Goal: Task Accomplishment & Management: Use online tool/utility

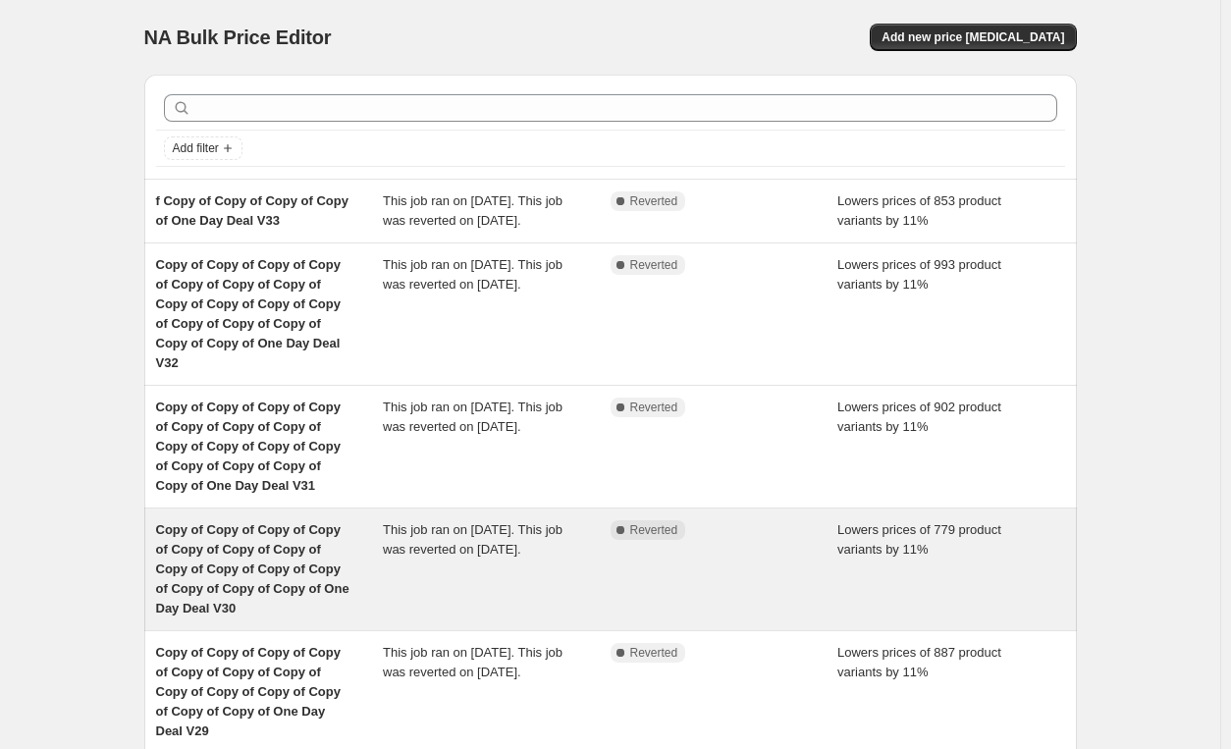
scroll to position [650, 0]
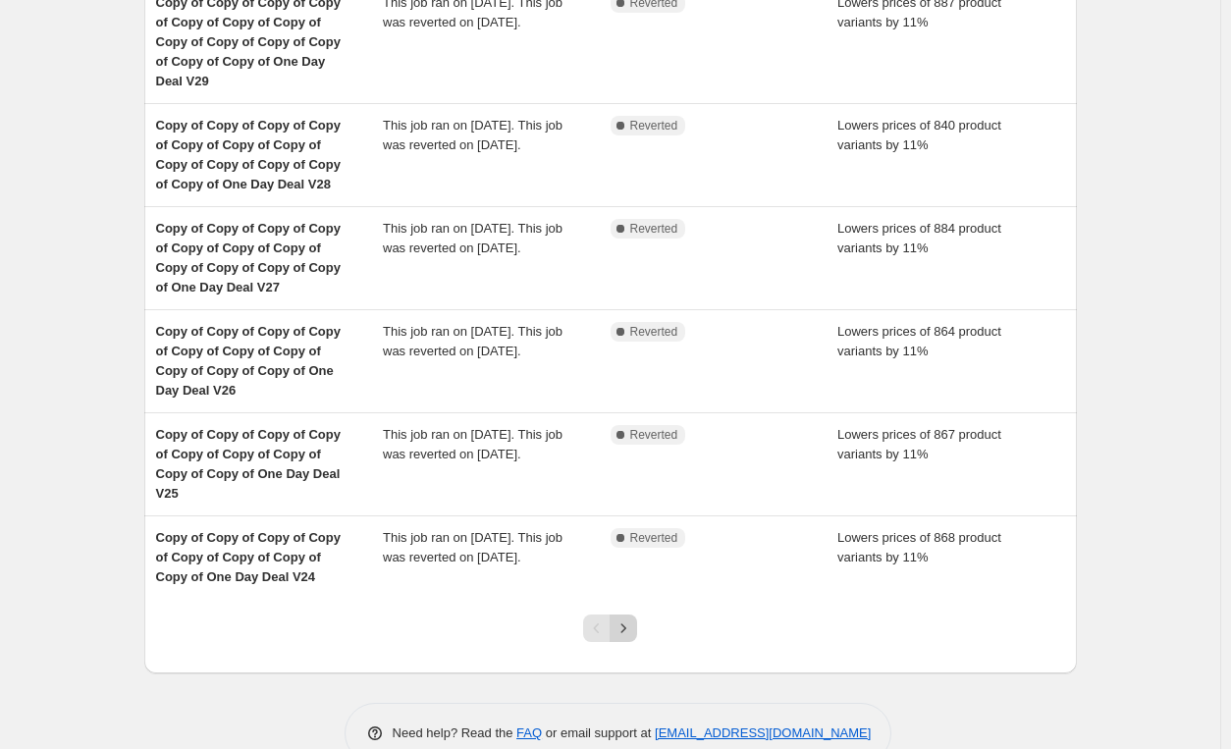
click at [623, 618] on icon "Next" at bounding box center [623, 628] width 20 height 20
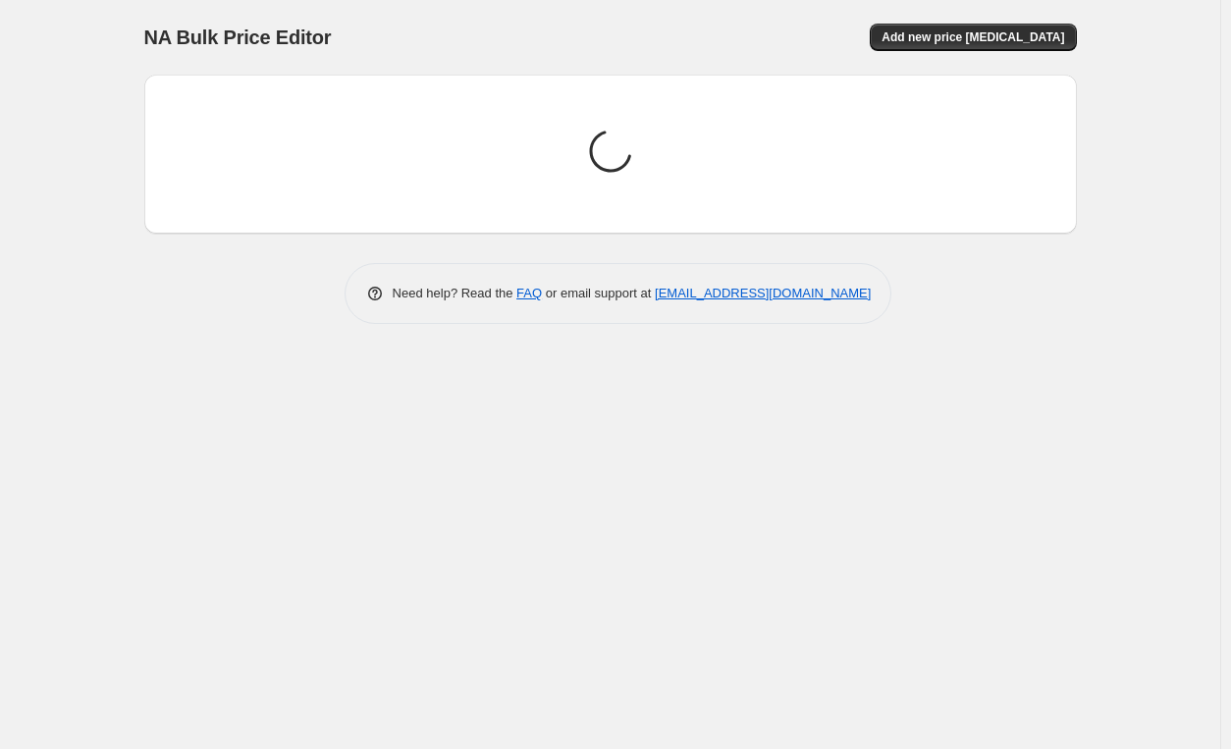
scroll to position [0, 0]
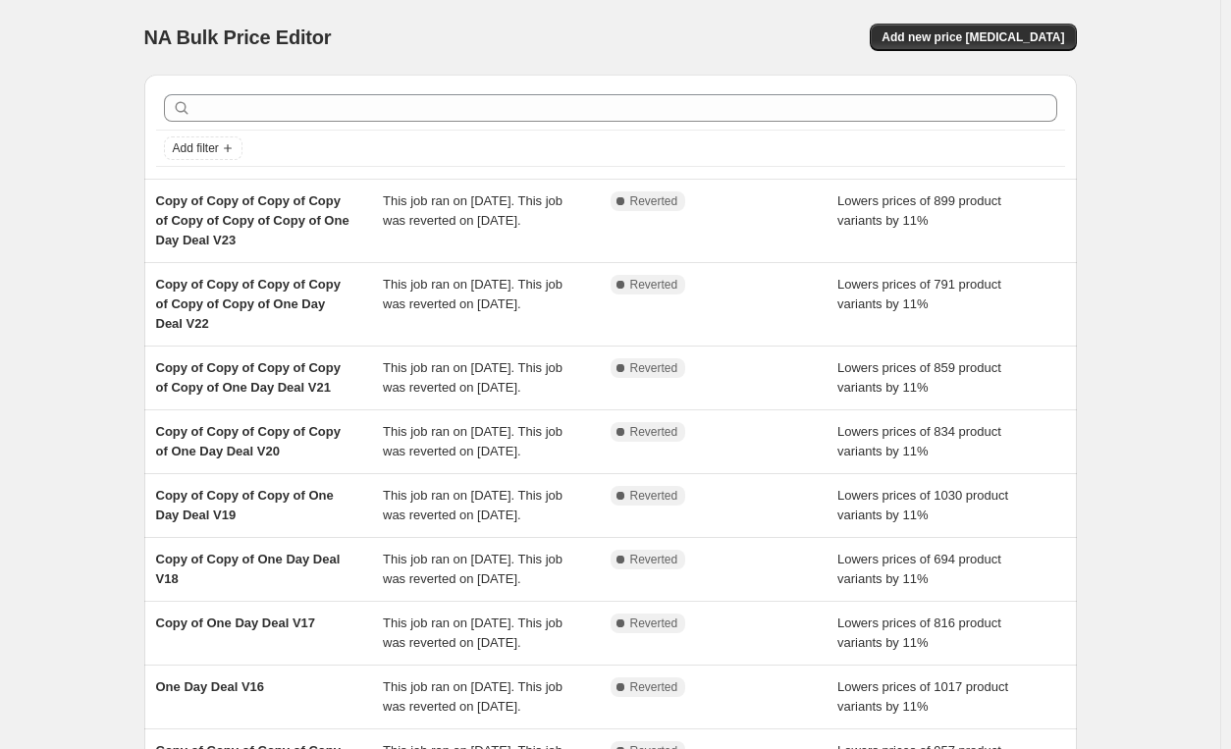
click at [478, 52] on div "NA Bulk Price Editor. This page is ready NA Bulk Price Editor Add new price [ME…" at bounding box center [610, 37] width 932 height 75
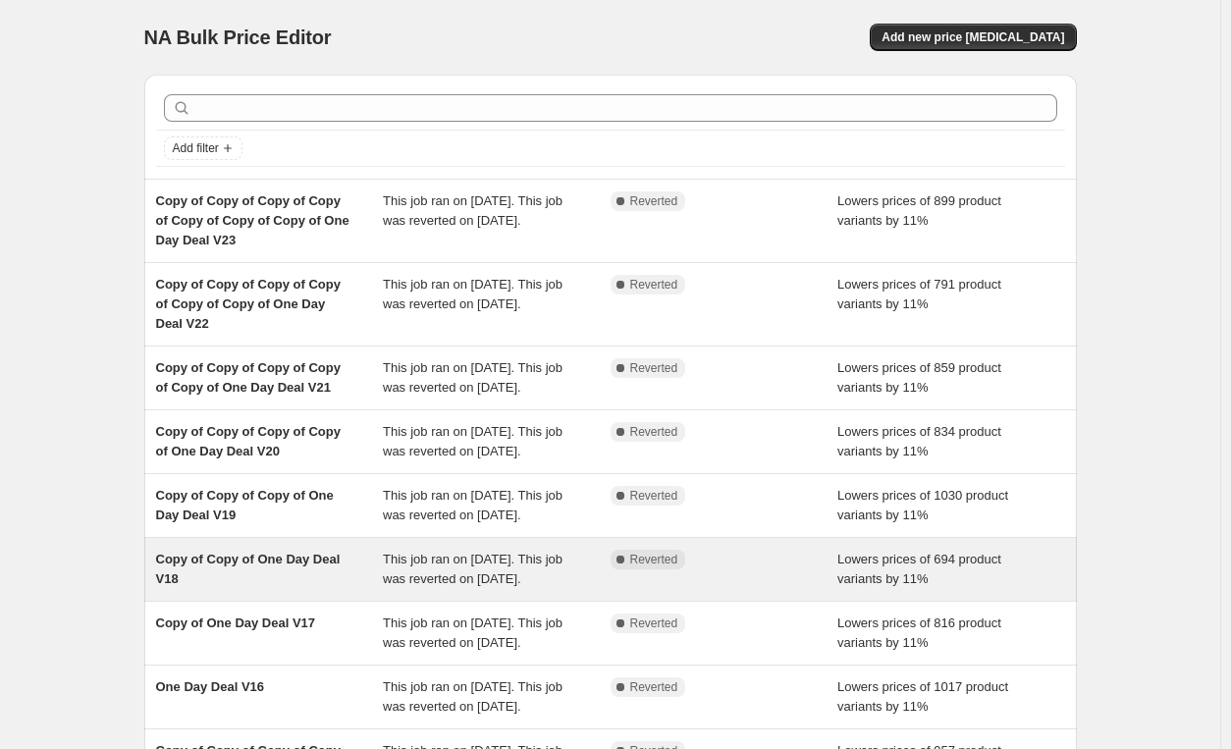
scroll to position [512, 0]
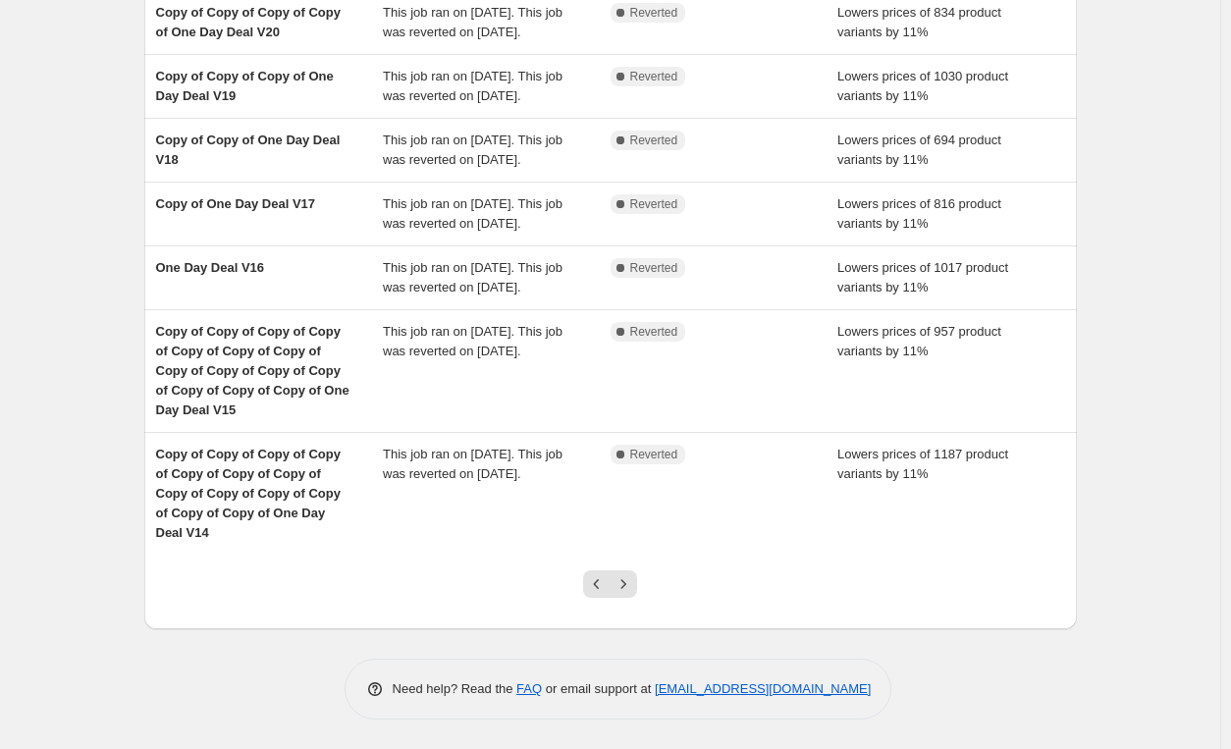
click at [135, 456] on div "Add filter Copy of Copy of Copy of Copy of Copy of Copy of Copy of One Day Deal…" at bounding box center [603, 134] width 948 height 989
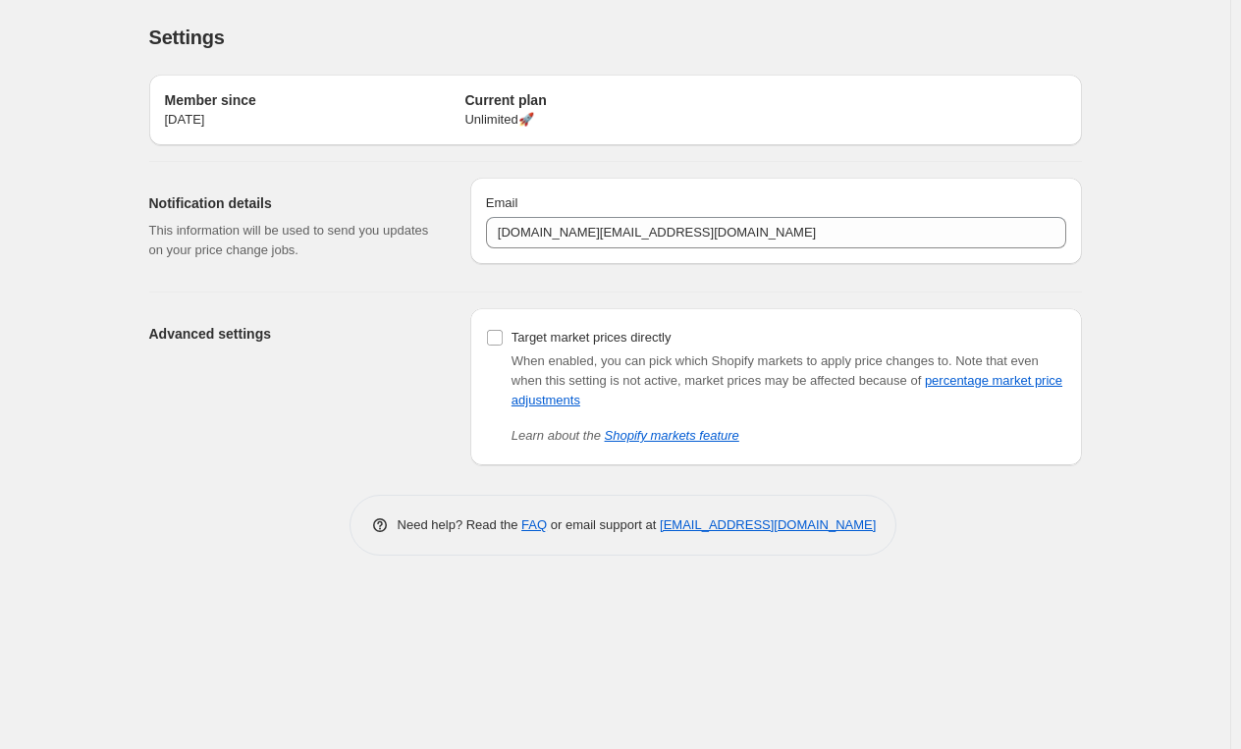
click at [361, 360] on div "Advanced settings" at bounding box center [301, 386] width 305 height 157
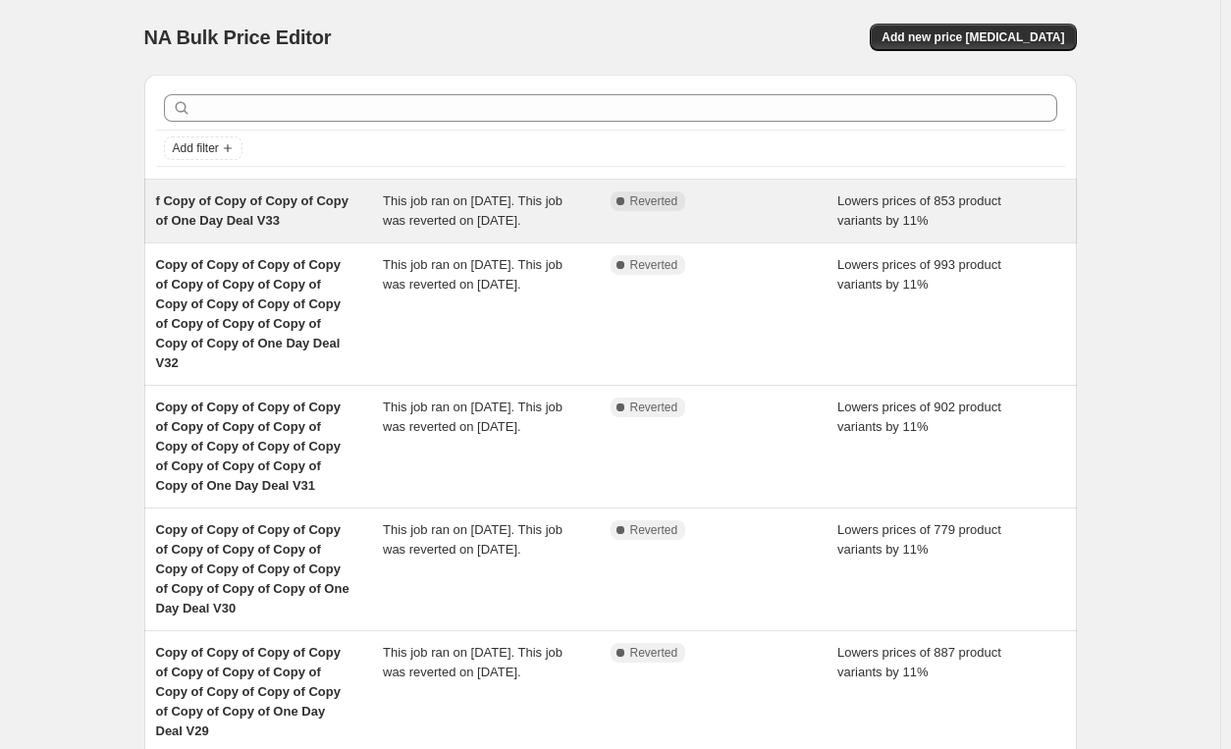
click at [452, 228] on span "This job ran on [DATE]. This job was reverted on [DATE]." at bounding box center [473, 210] width 180 height 34
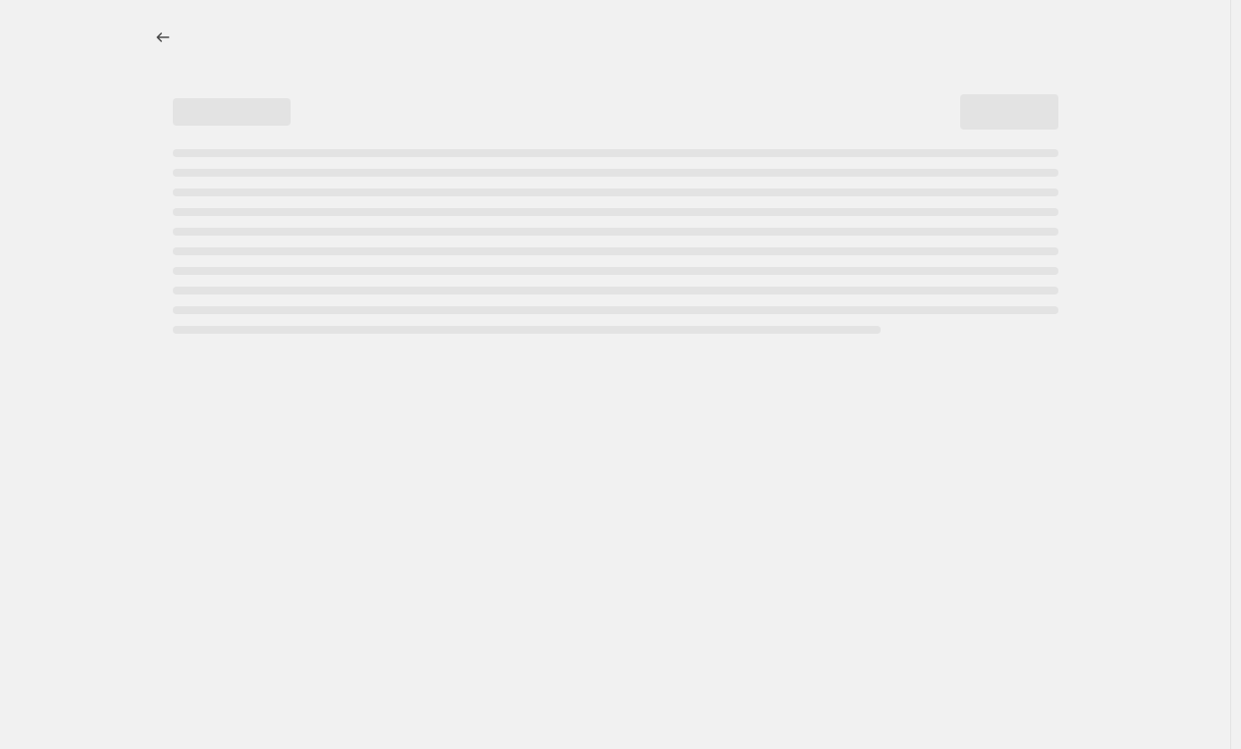
select select "percentage"
select select "pp"
select select "tag"
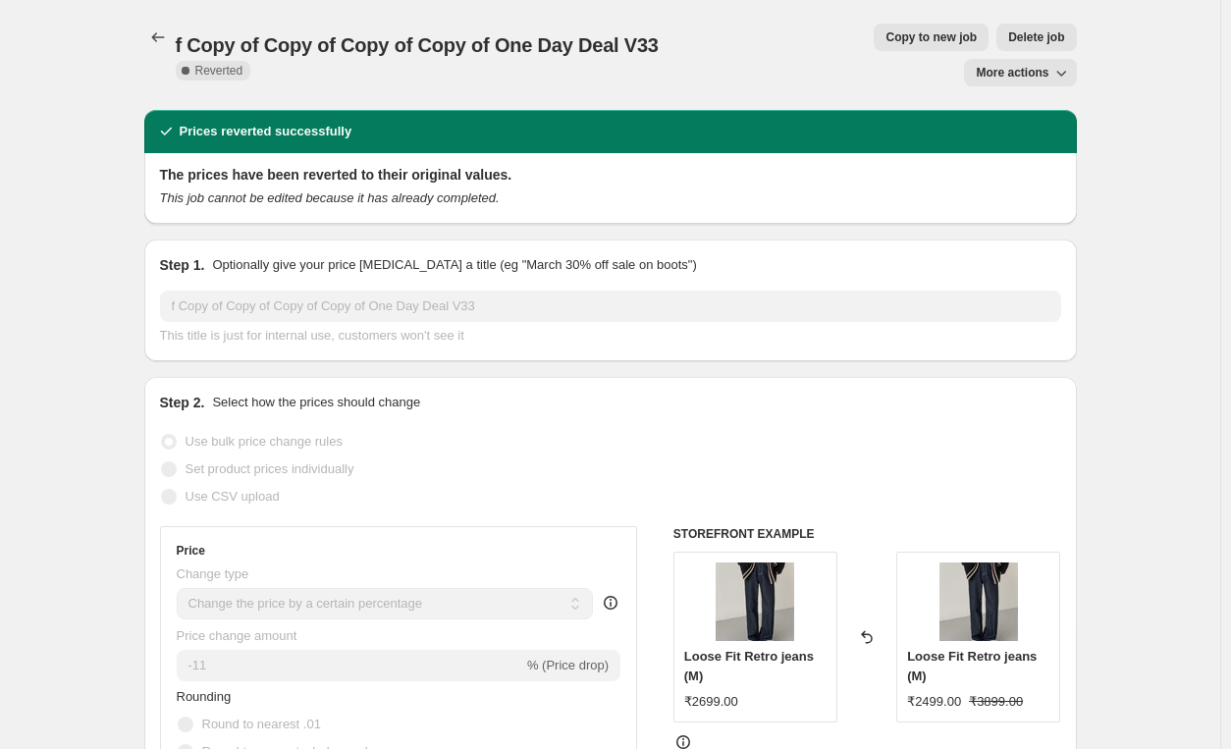
click at [1061, 63] on icon "button" at bounding box center [1061, 73] width 20 height 20
click at [168, 28] on icon "Price change jobs" at bounding box center [158, 37] width 20 height 20
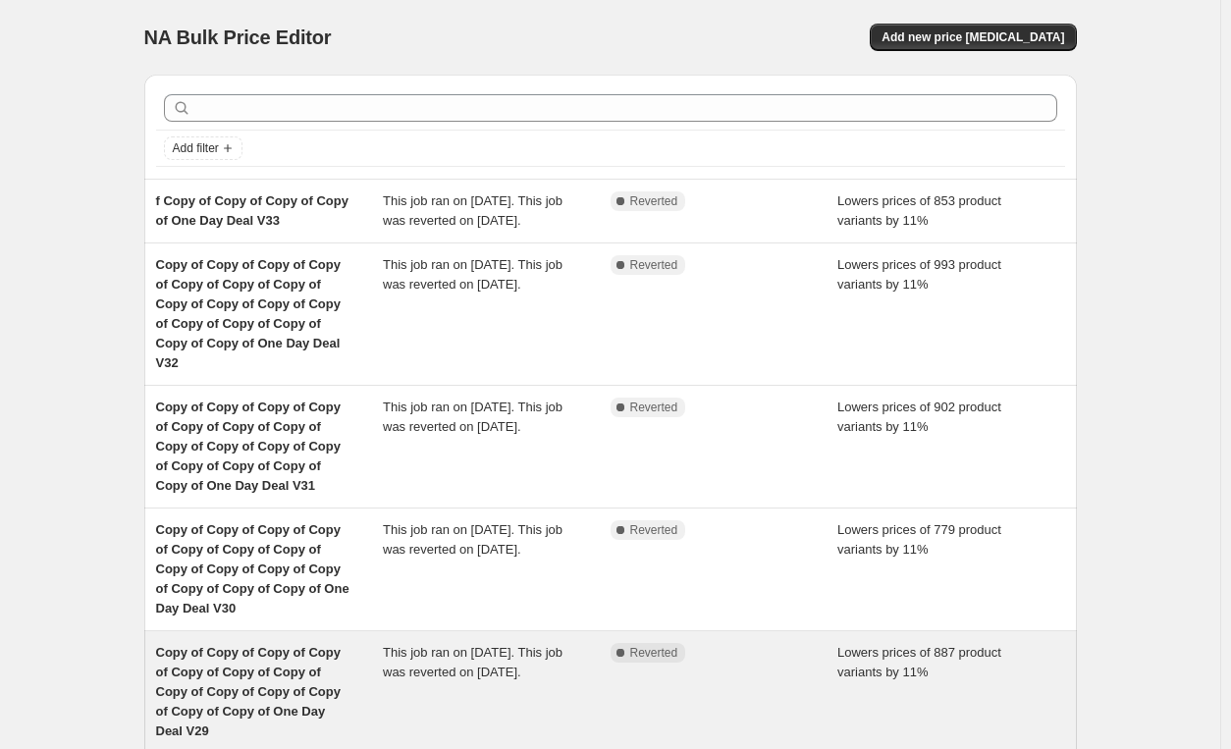
scroll to position [650, 0]
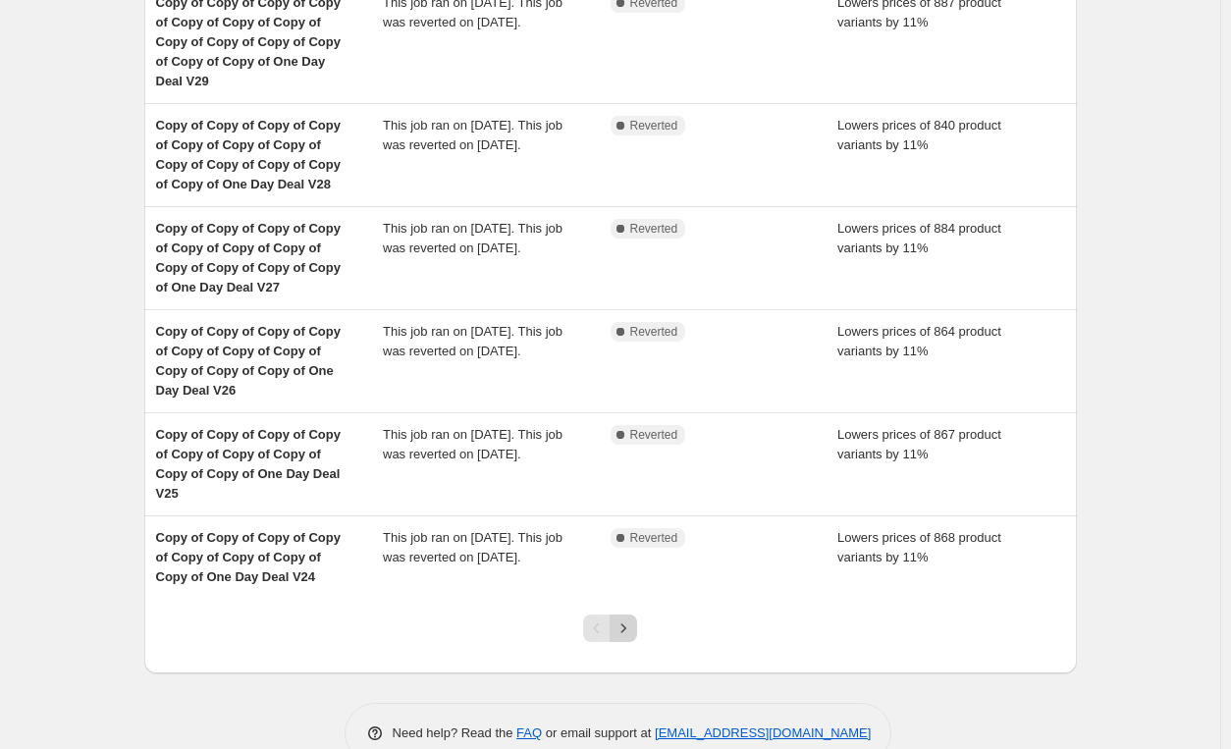
click at [626, 618] on icon "Next" at bounding box center [623, 628] width 20 height 20
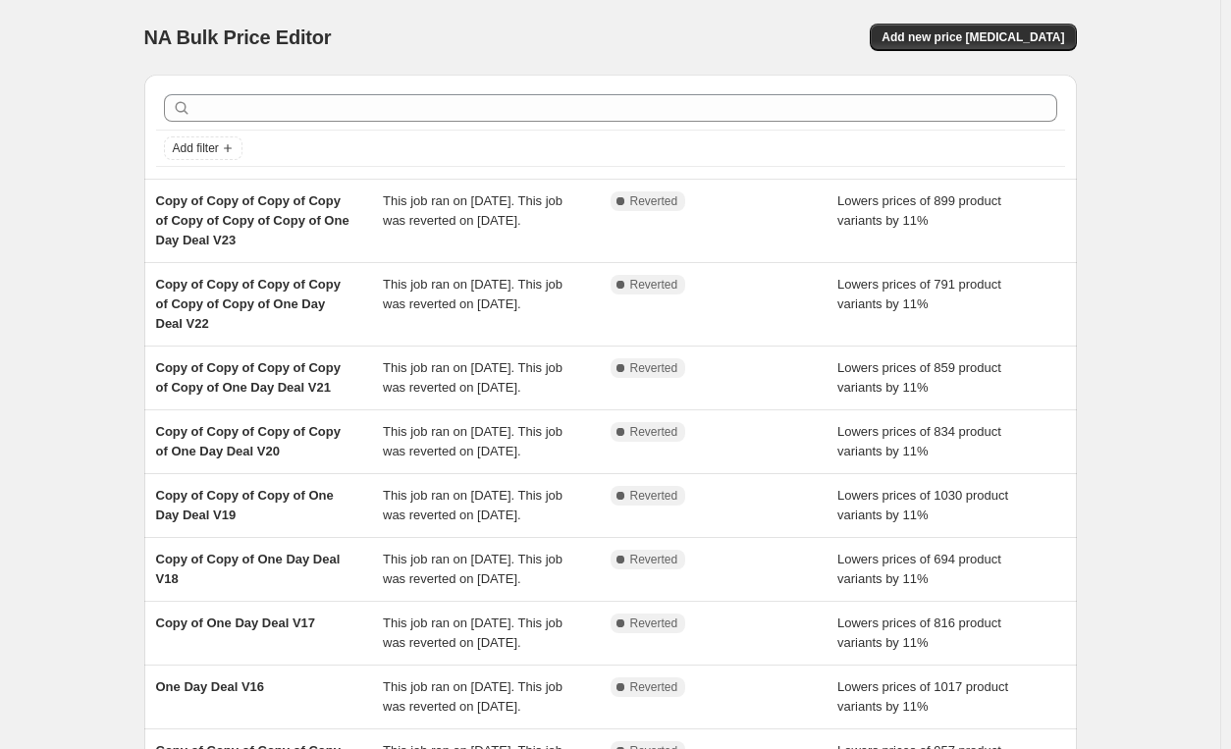
scroll to position [512, 0]
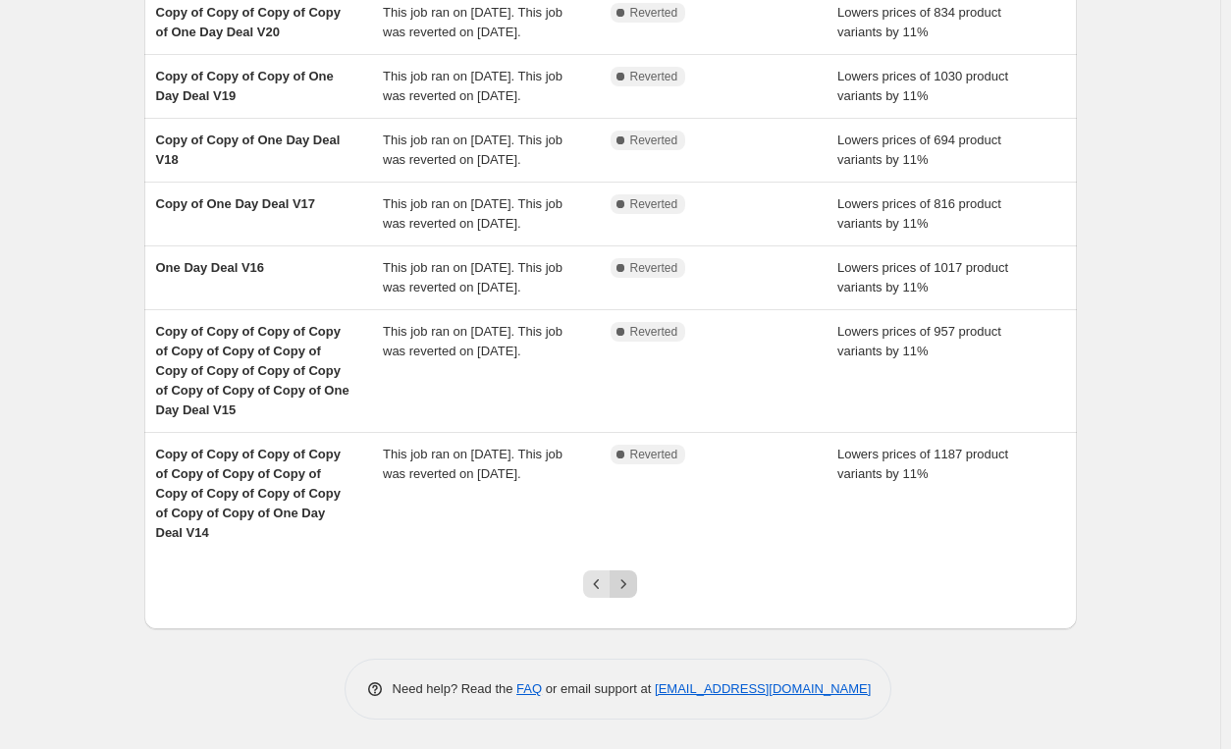
click at [631, 580] on icon "Next" at bounding box center [623, 584] width 20 height 20
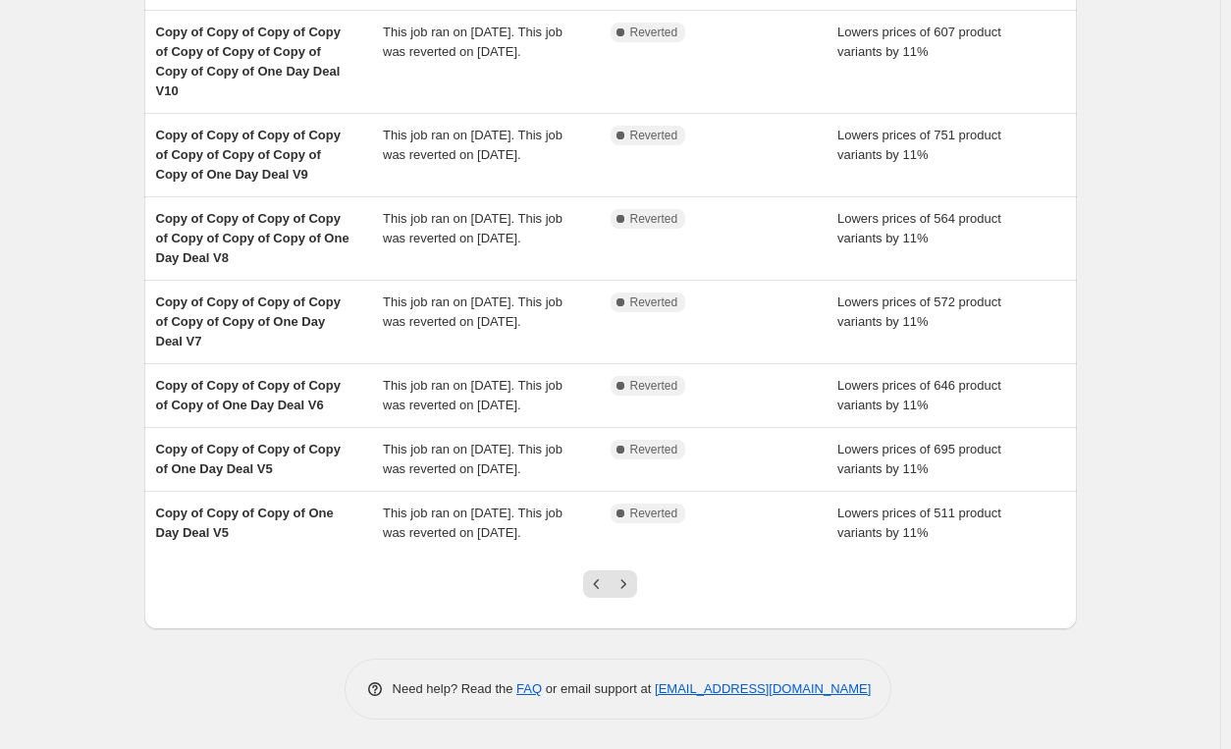
click at [631, 580] on icon "Next" at bounding box center [623, 584] width 20 height 20
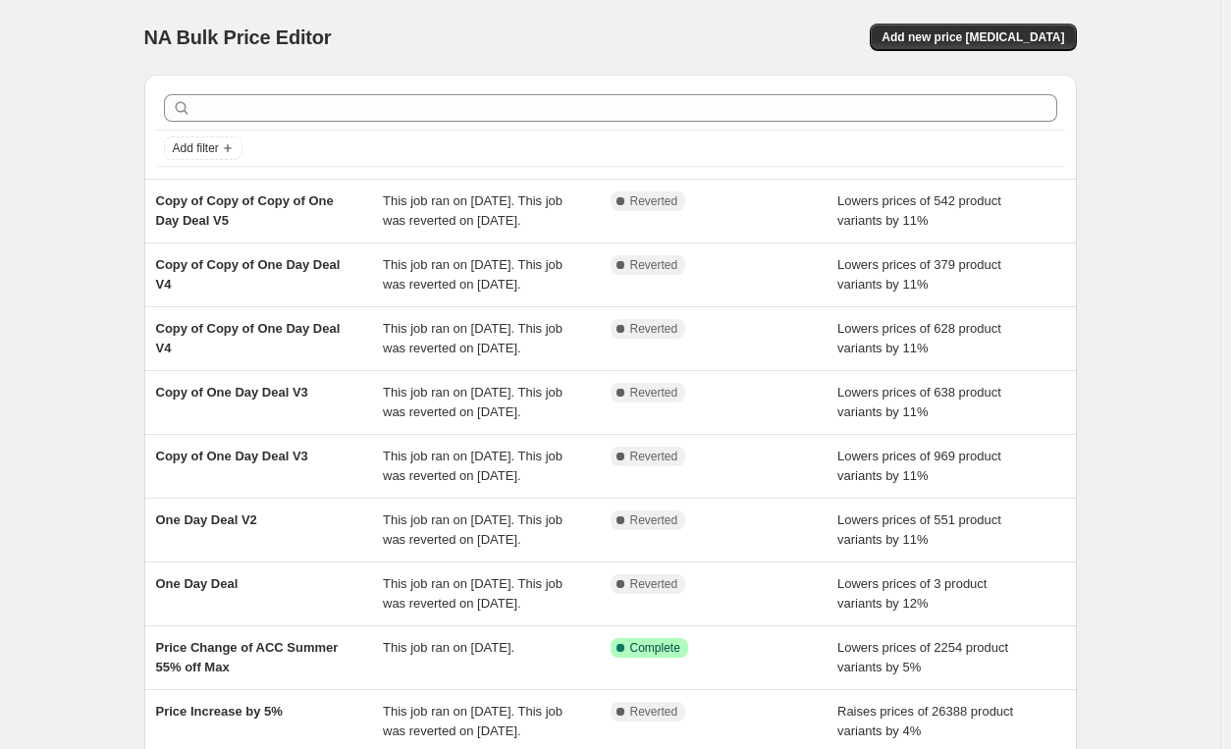
scroll to position [434, 0]
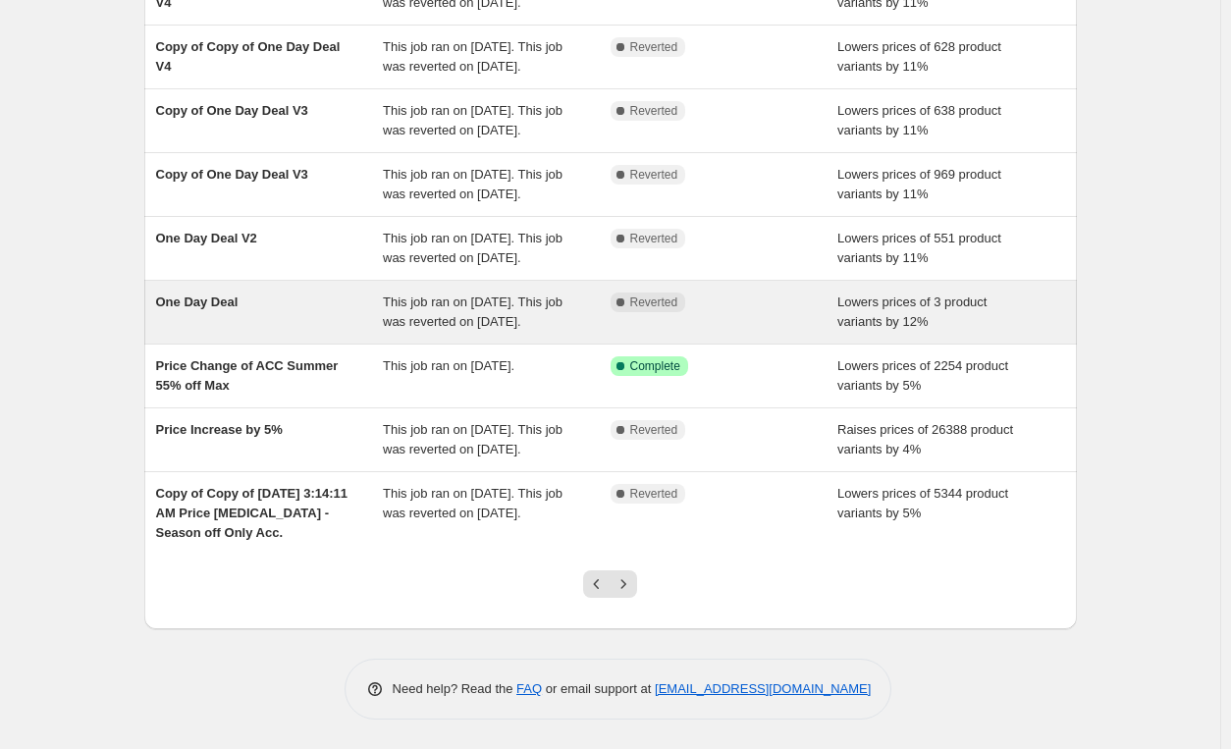
click at [576, 295] on div "This job ran on [DATE]. This job was reverted on [DATE]." at bounding box center [497, 311] width 228 height 39
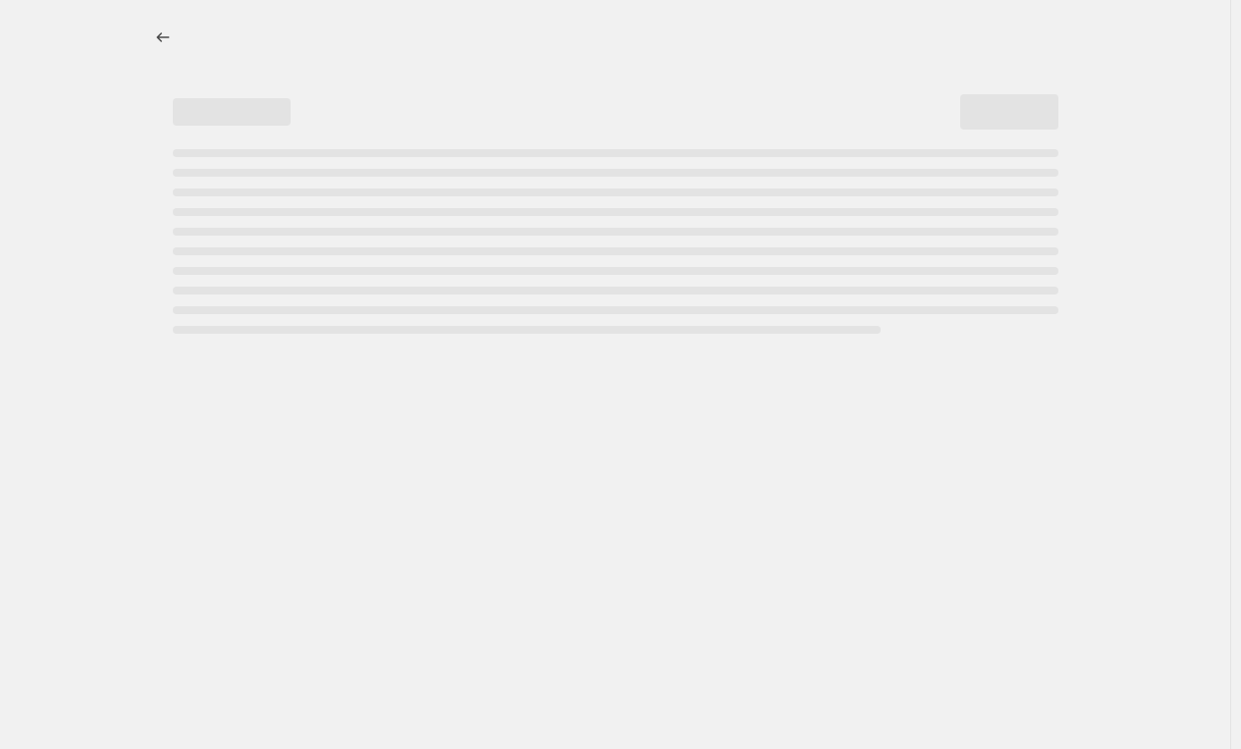
select select "percentage"
select select "tag"
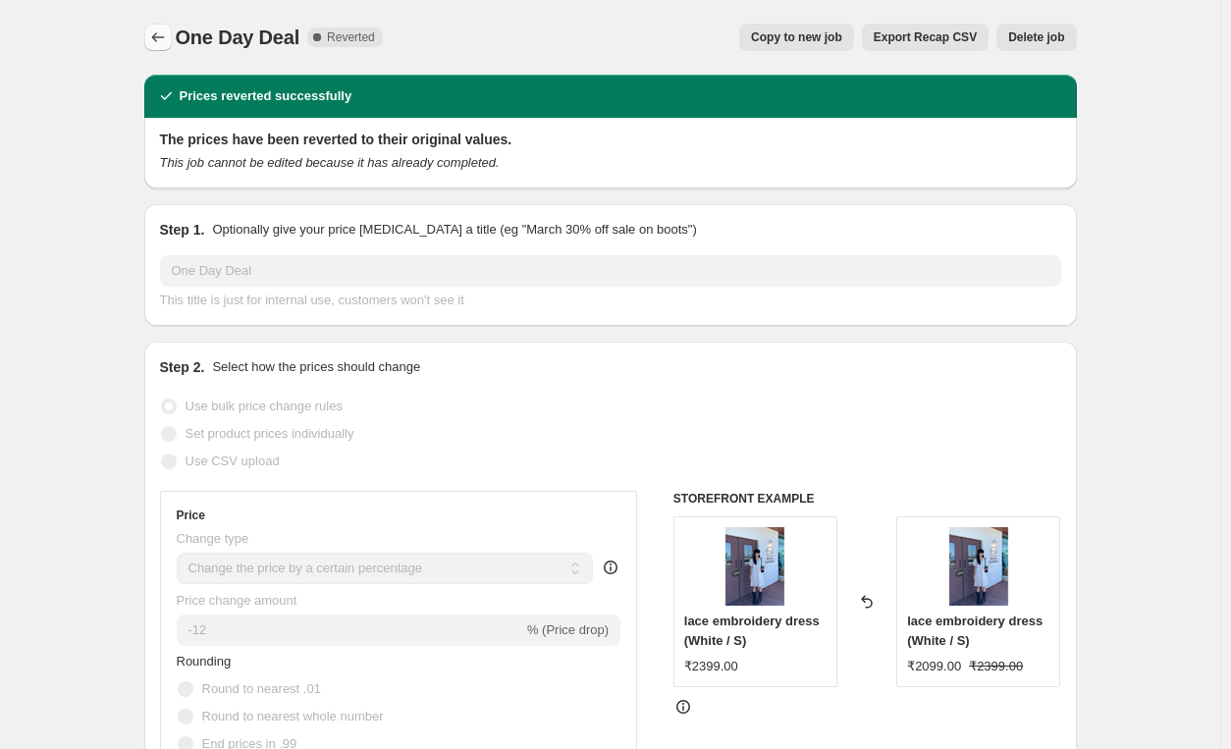
click at [155, 40] on icon "Price change jobs" at bounding box center [158, 37] width 20 height 20
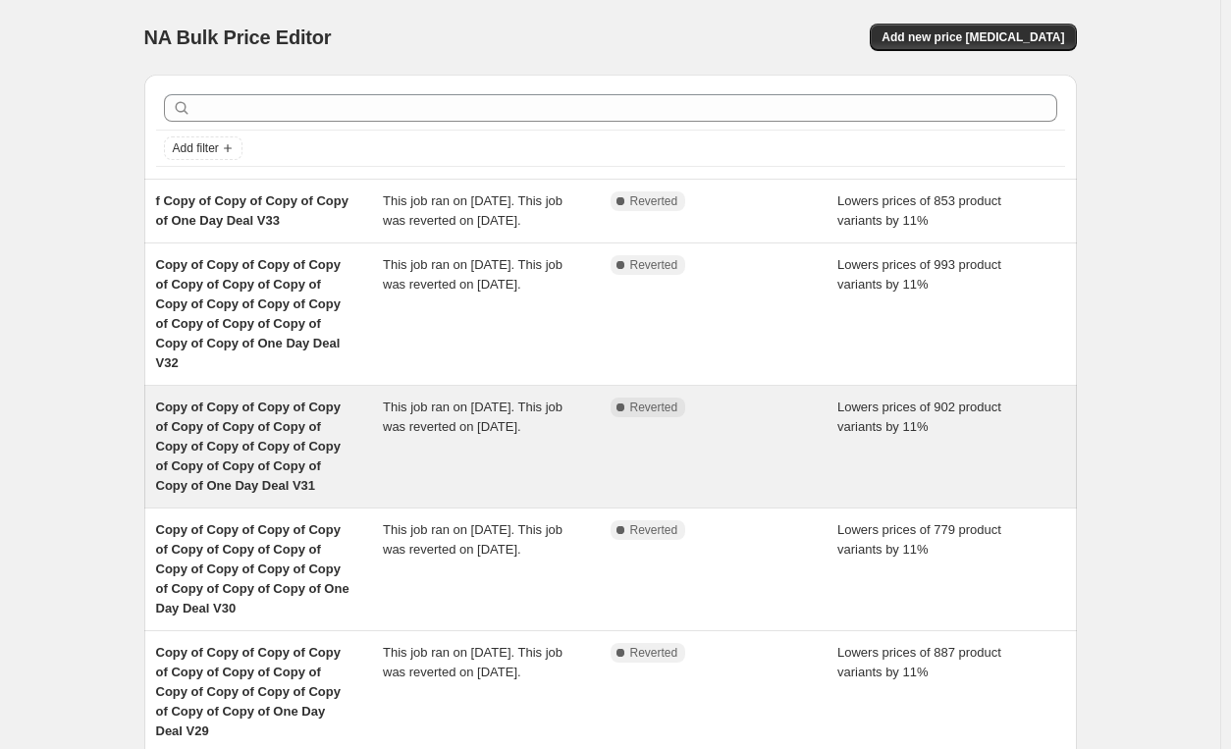
scroll to position [650, 0]
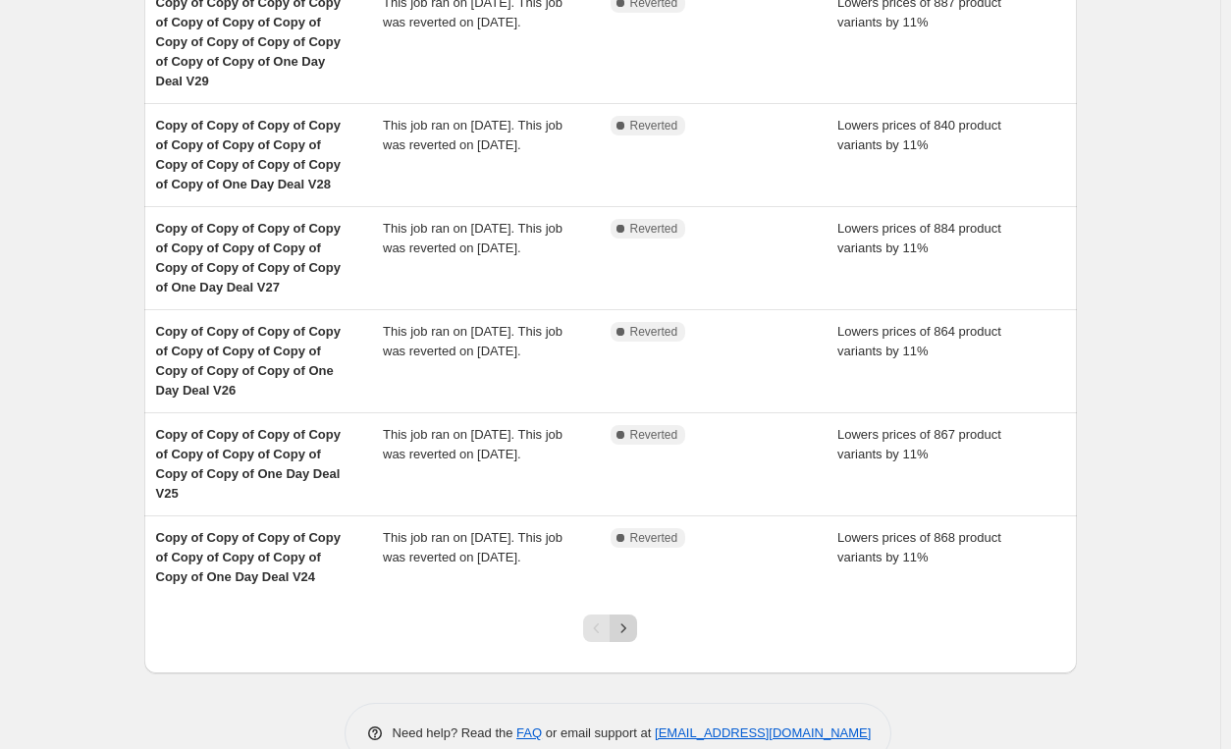
click at [626, 618] on icon "Next" at bounding box center [623, 628] width 20 height 20
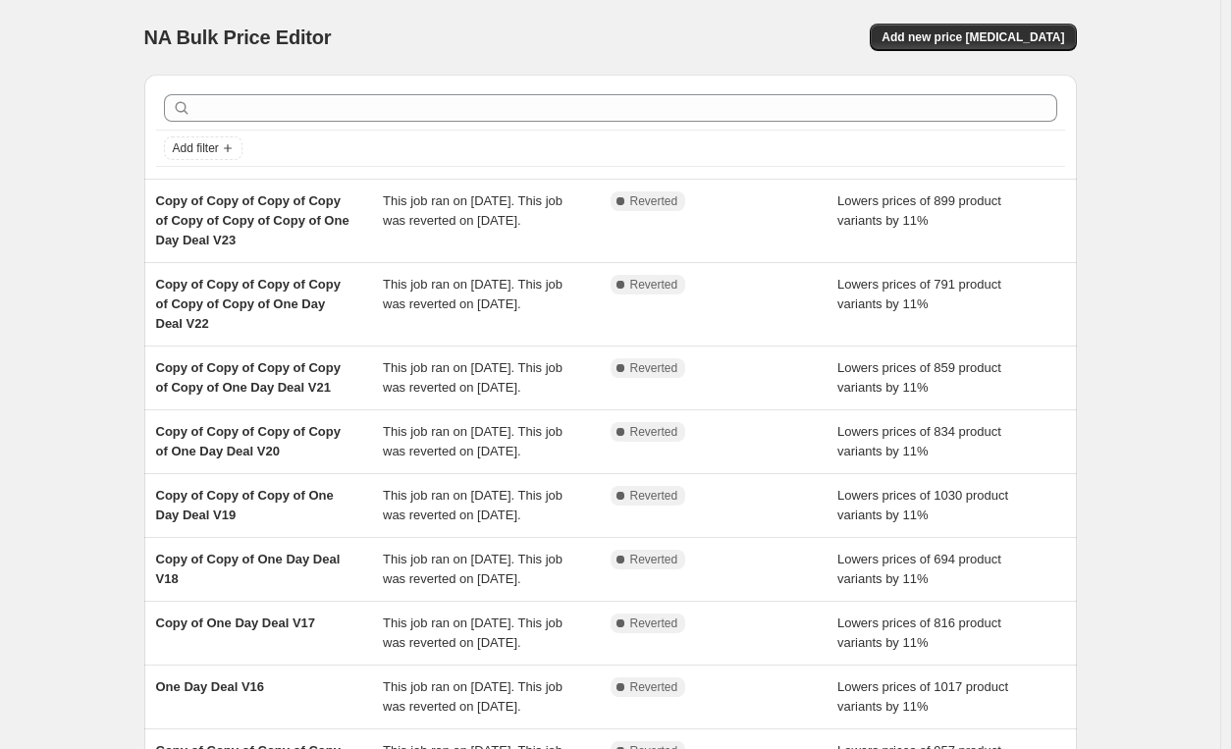
scroll to position [512, 0]
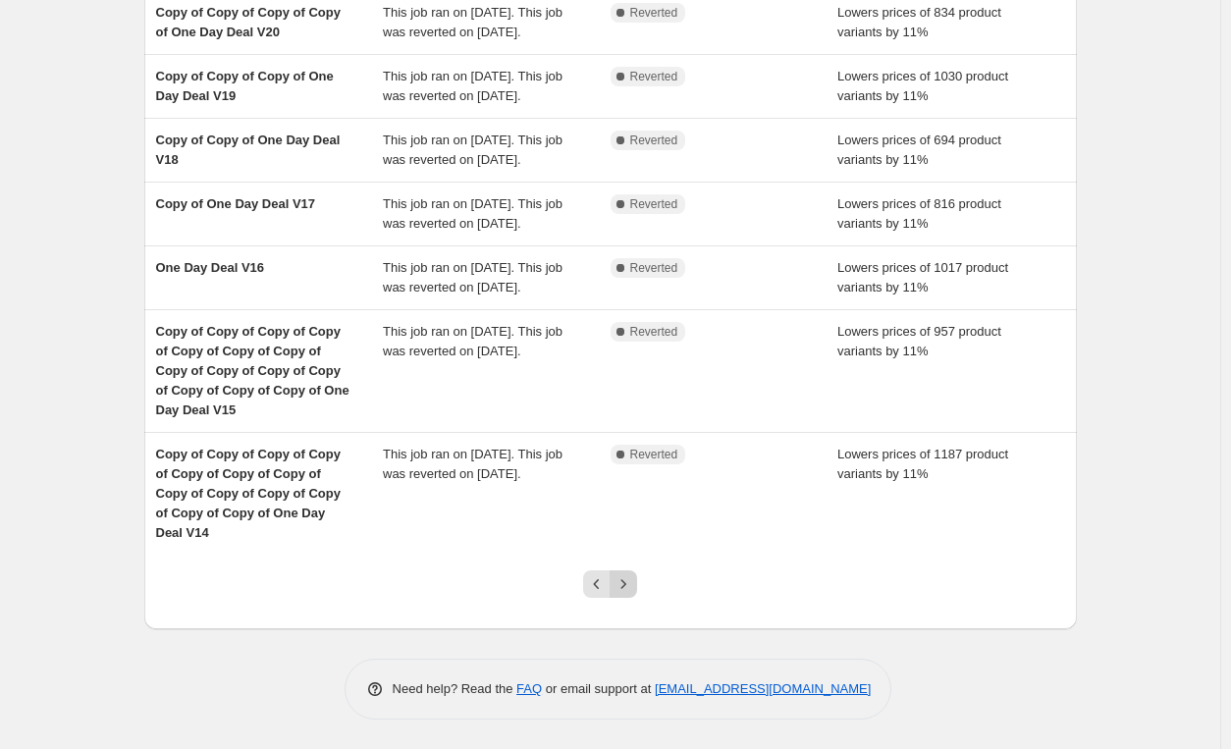
click at [632, 595] on button "Next" at bounding box center [622, 583] width 27 height 27
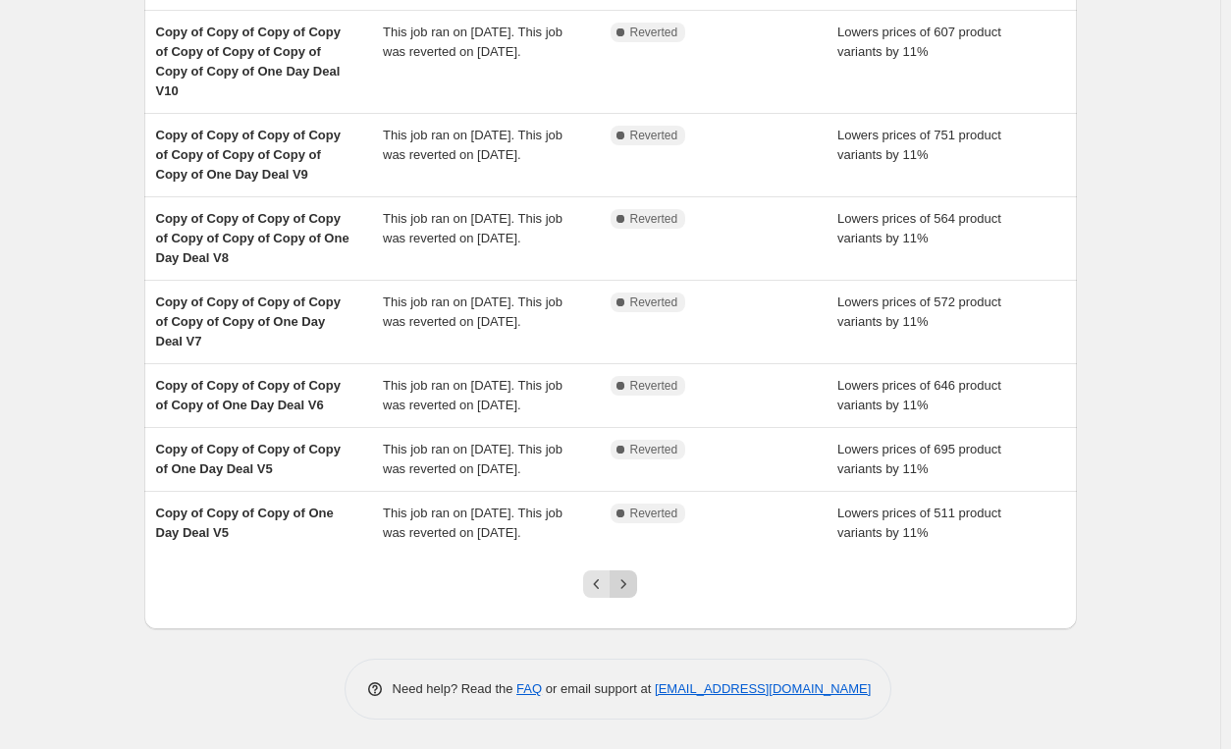
click at [632, 592] on icon "Next" at bounding box center [623, 584] width 20 height 20
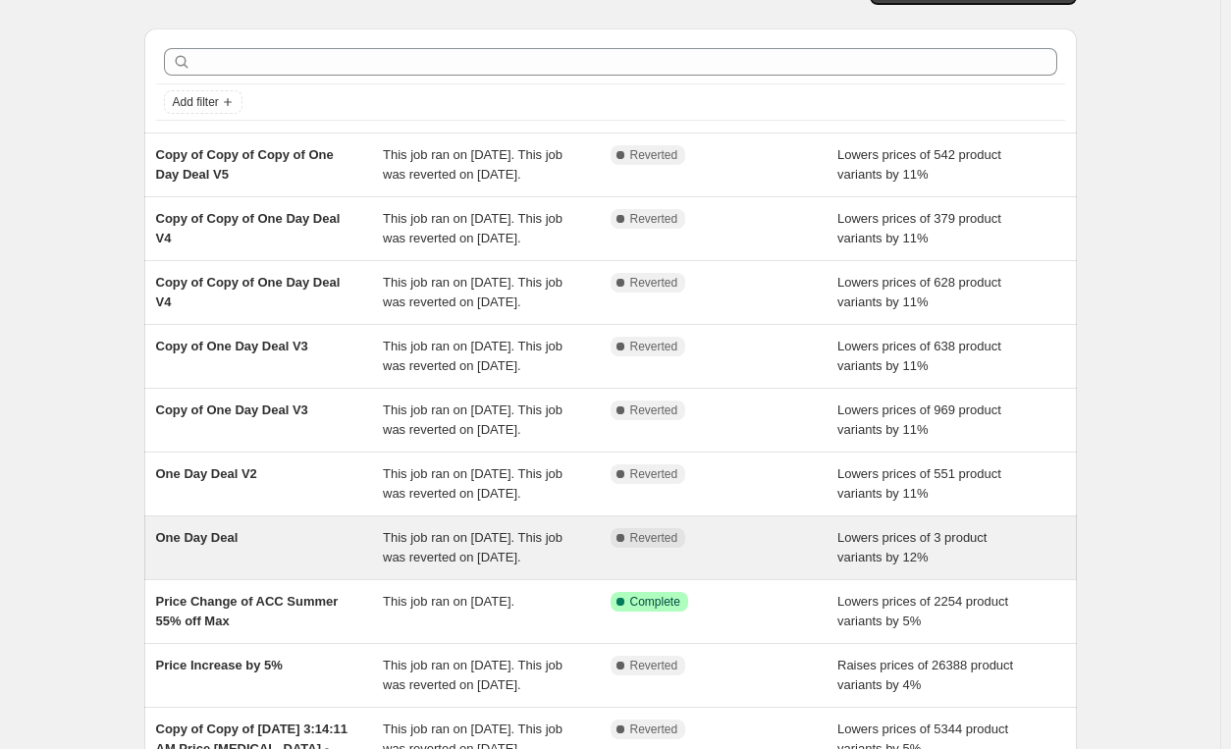
scroll to position [45, 0]
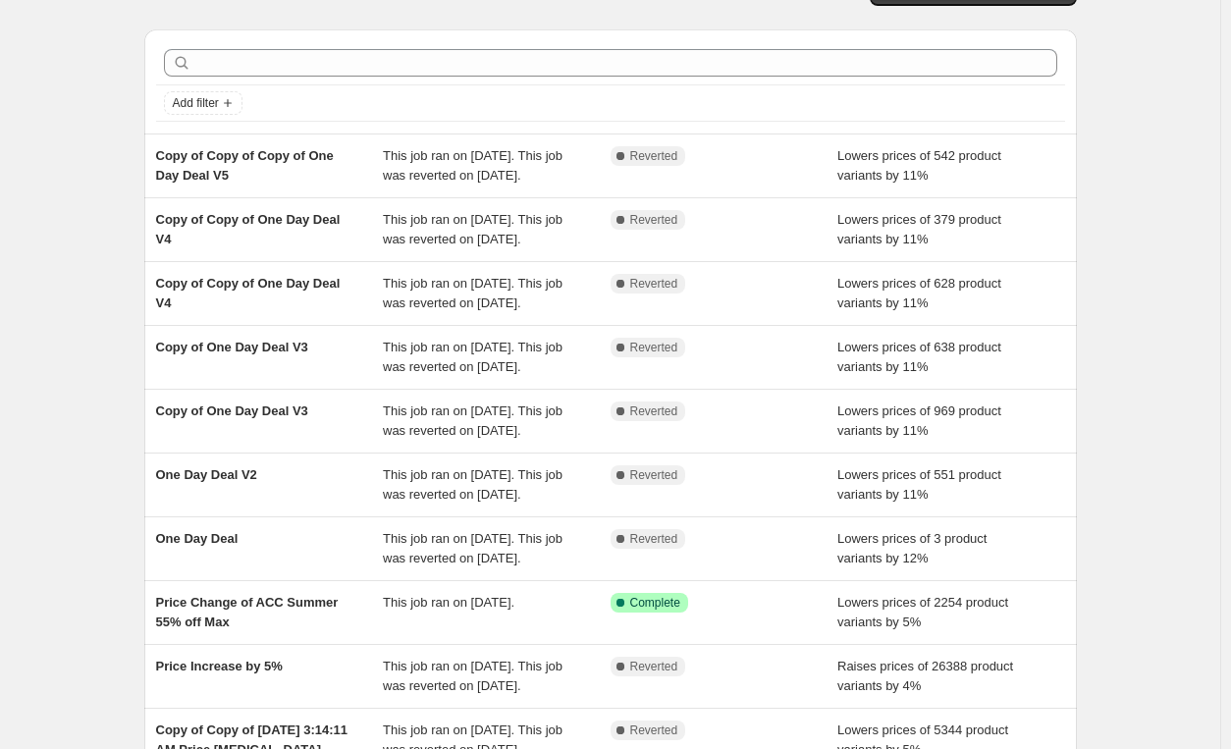
click at [59, 366] on div "NA Bulk Price Editor. This page is ready NA Bulk Price Editor Add new price [ME…" at bounding box center [610, 470] width 1220 height 1030
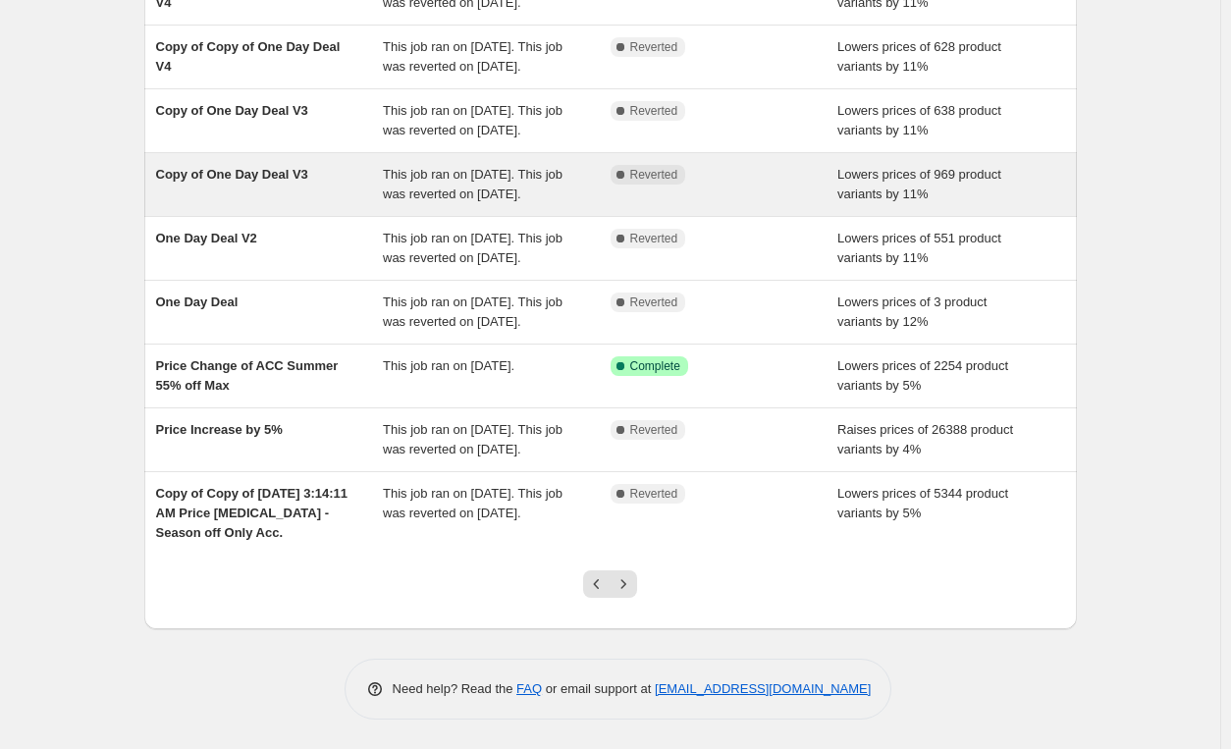
scroll to position [323, 0]
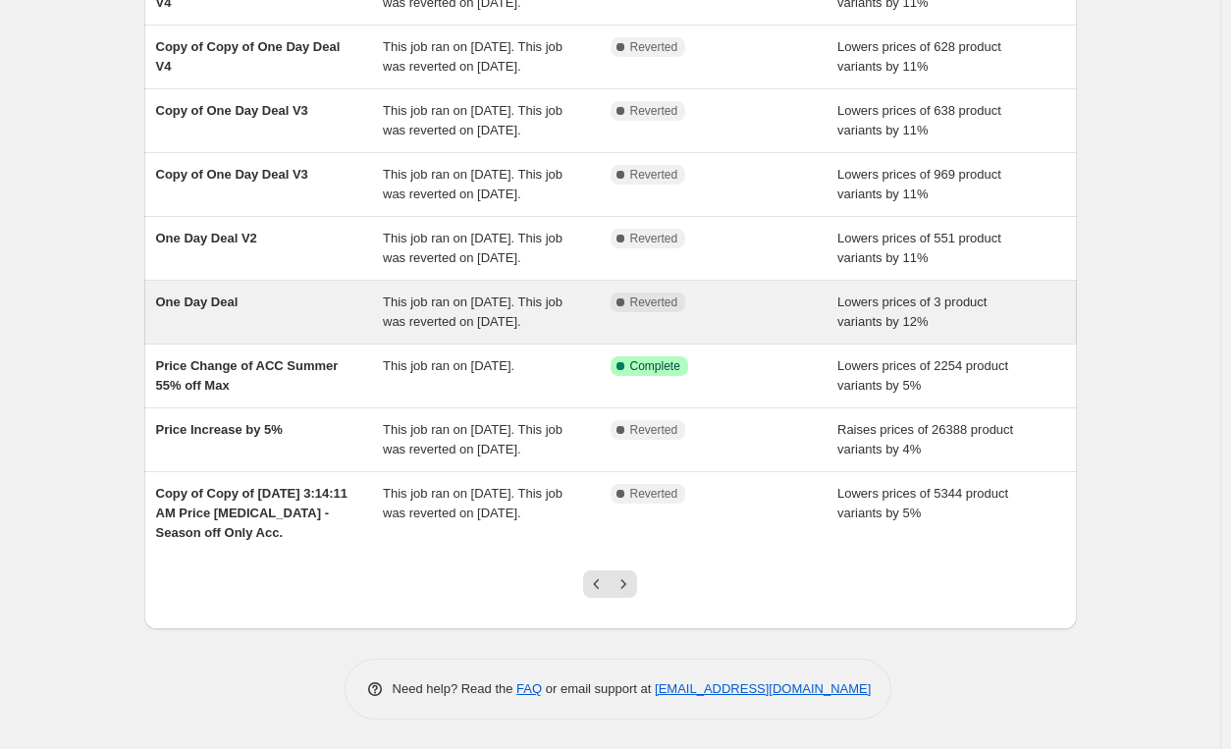
click at [477, 343] on div "One Day Deal This job ran on [DATE]. This job was reverted on [DATE]. Complete …" at bounding box center [610, 312] width 932 height 63
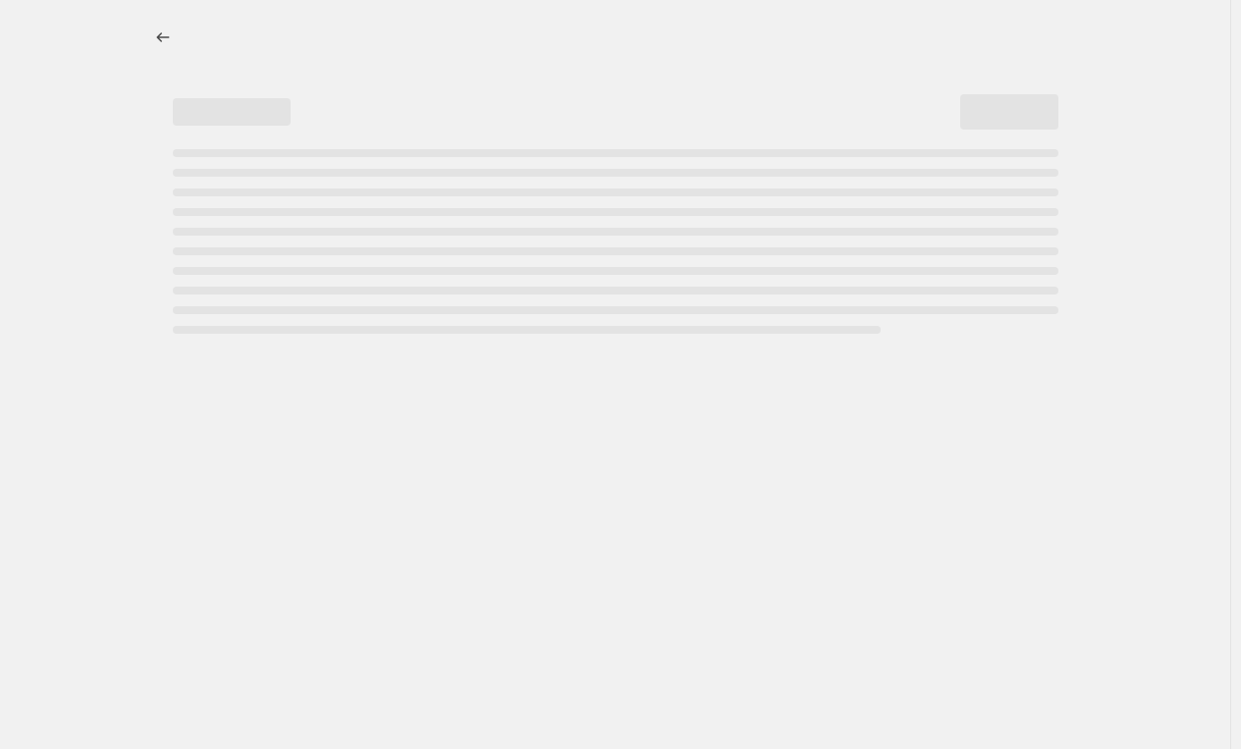
select select "percentage"
select select "tag"
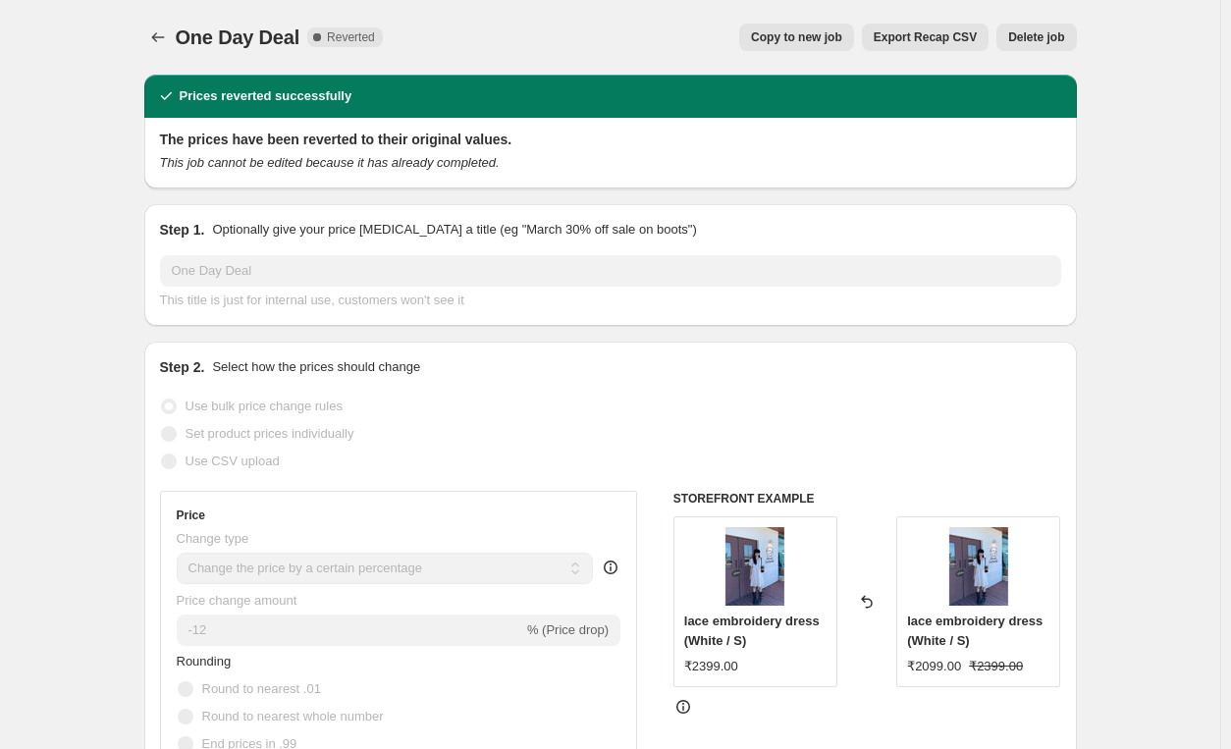
click at [953, 29] on button "Export Recap CSV" at bounding box center [925, 37] width 127 height 27
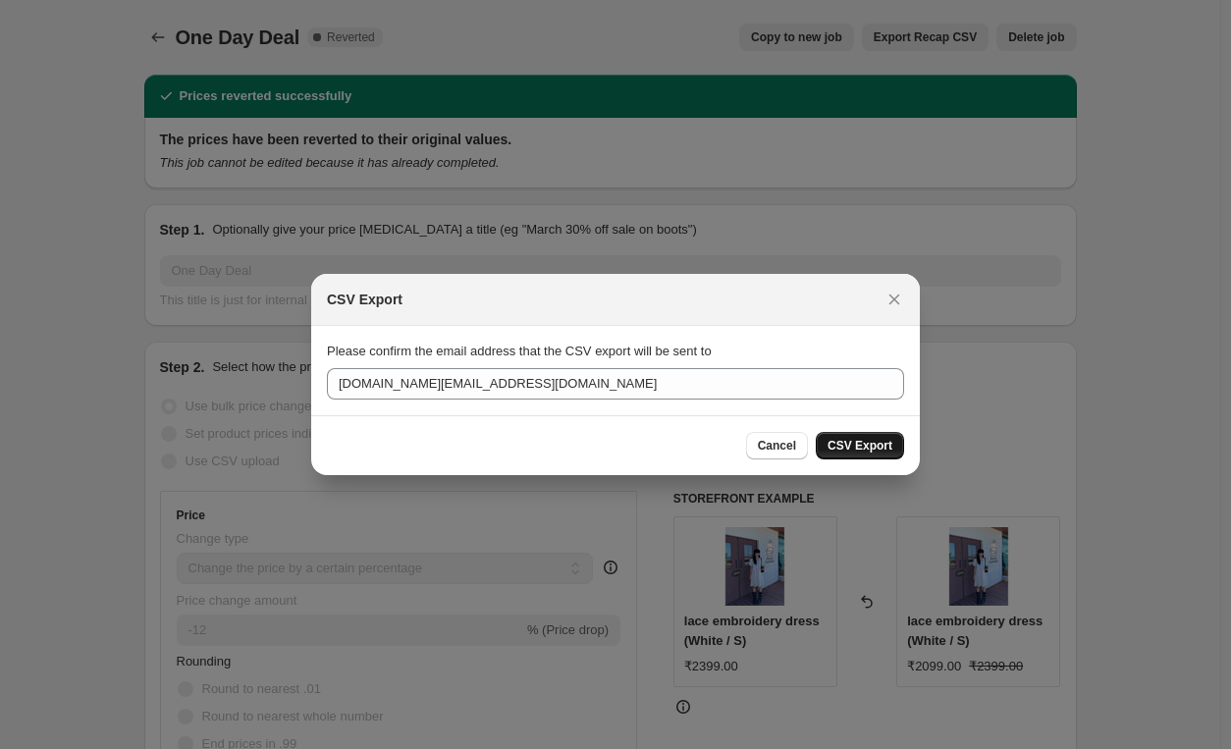
click at [868, 453] on button "CSV Export" at bounding box center [860, 445] width 88 height 27
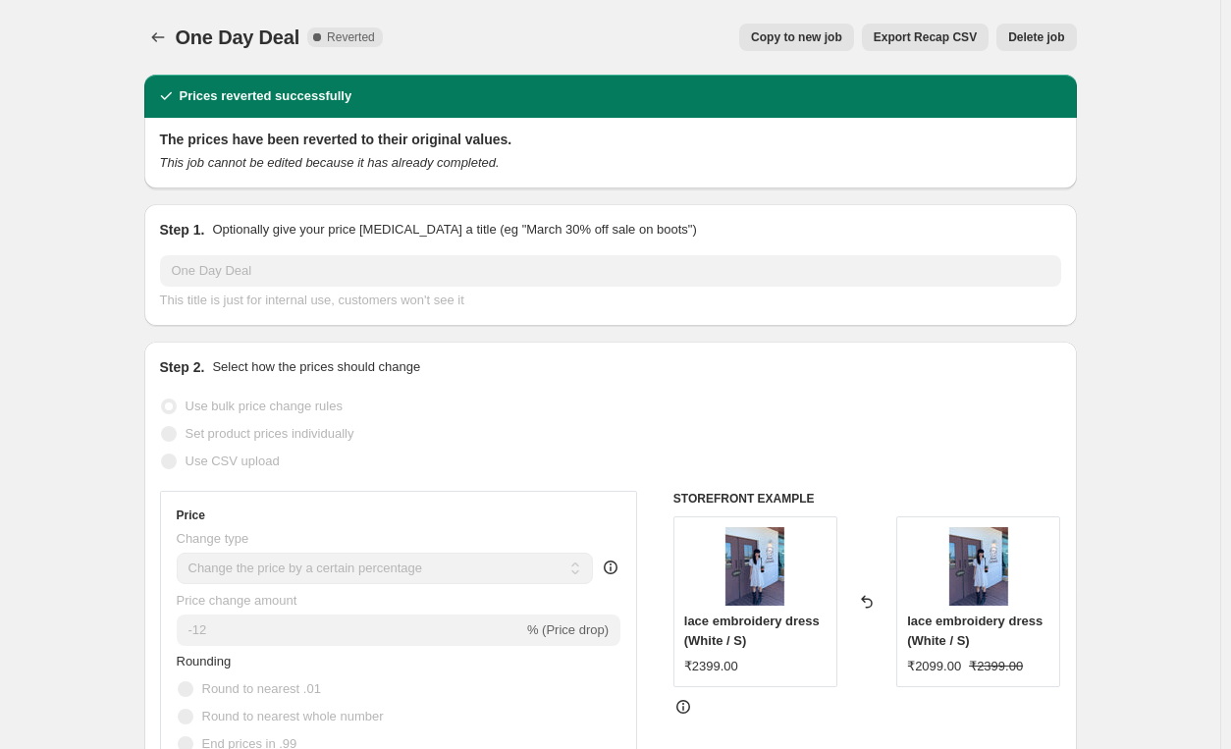
click at [233, 246] on div "Step 1. Optionally give your price [MEDICAL_DATA] a title (eg "March 30% off sa…" at bounding box center [610, 265] width 901 height 90
click at [164, 48] on button "Price change jobs" at bounding box center [157, 37] width 27 height 27
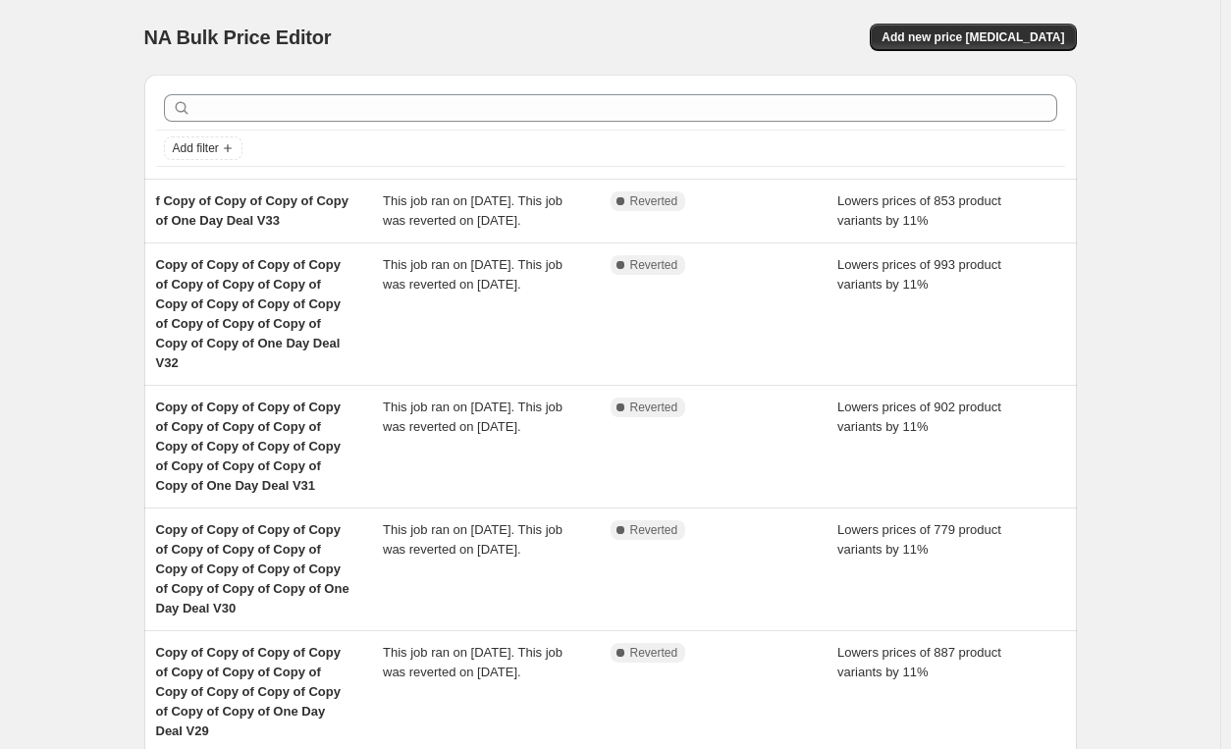
scroll to position [650, 0]
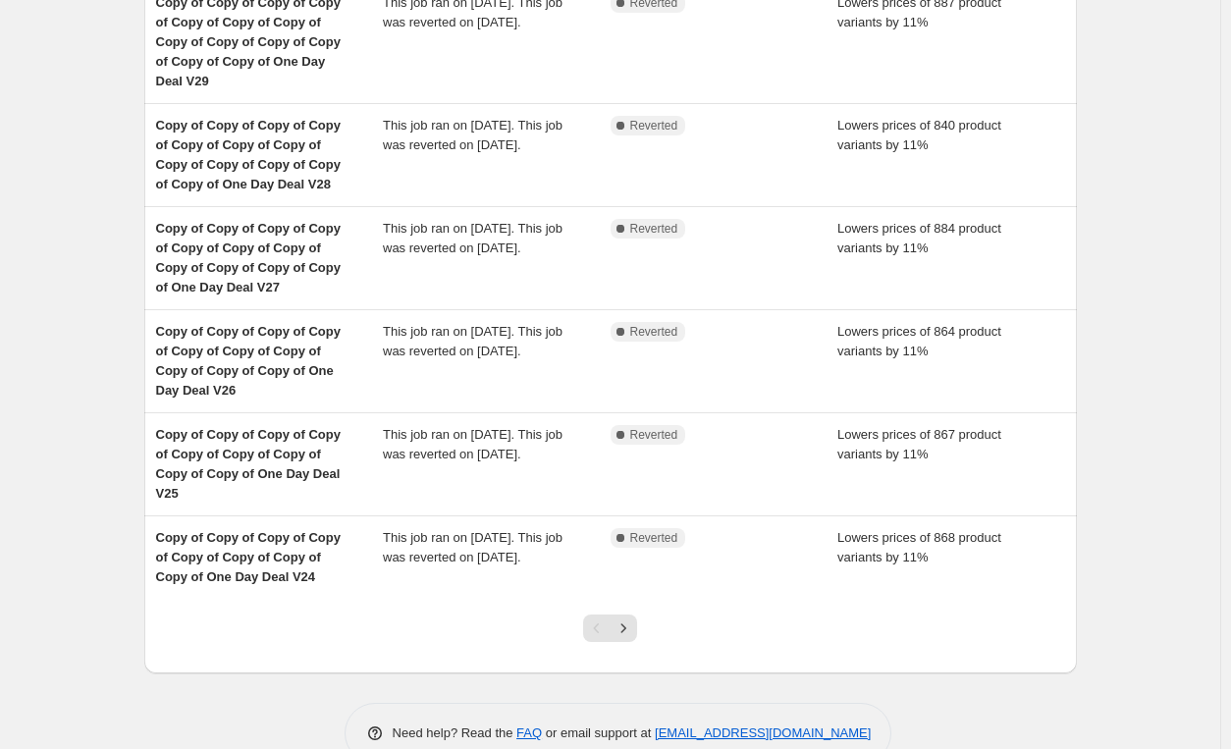
click at [602, 614] on div "Pagination" at bounding box center [596, 627] width 27 height 27
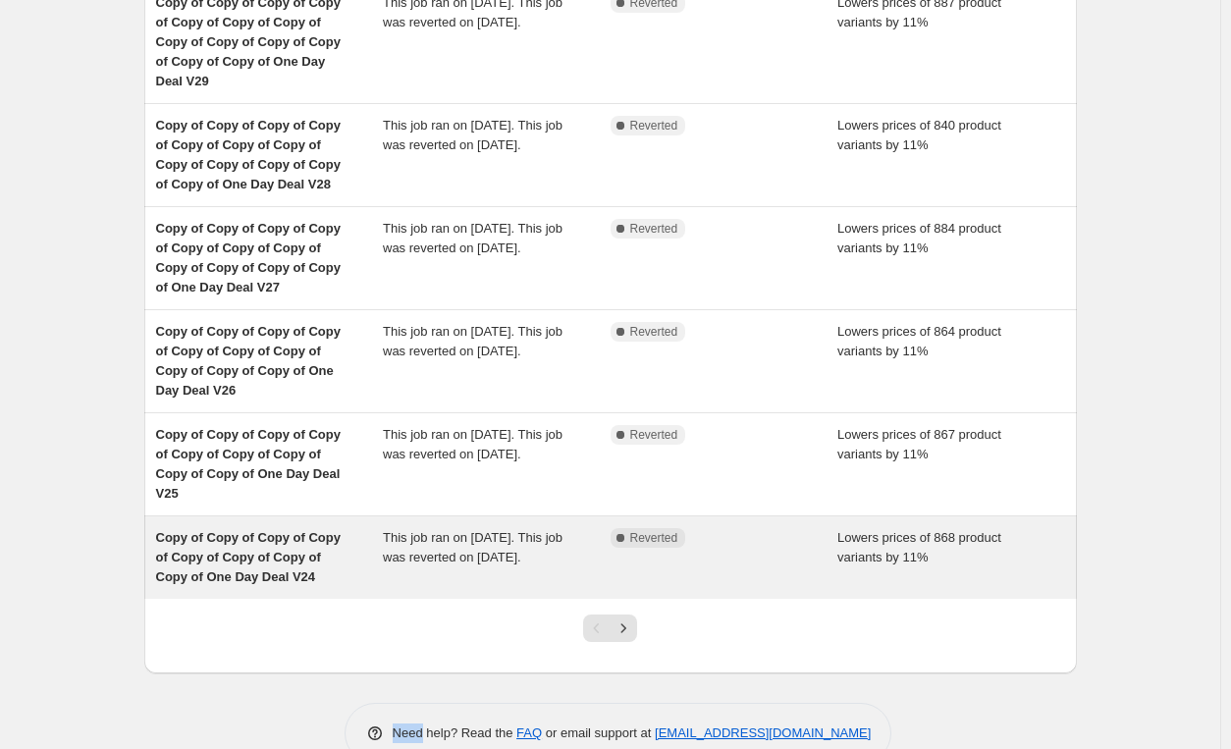
scroll to position [0, 0]
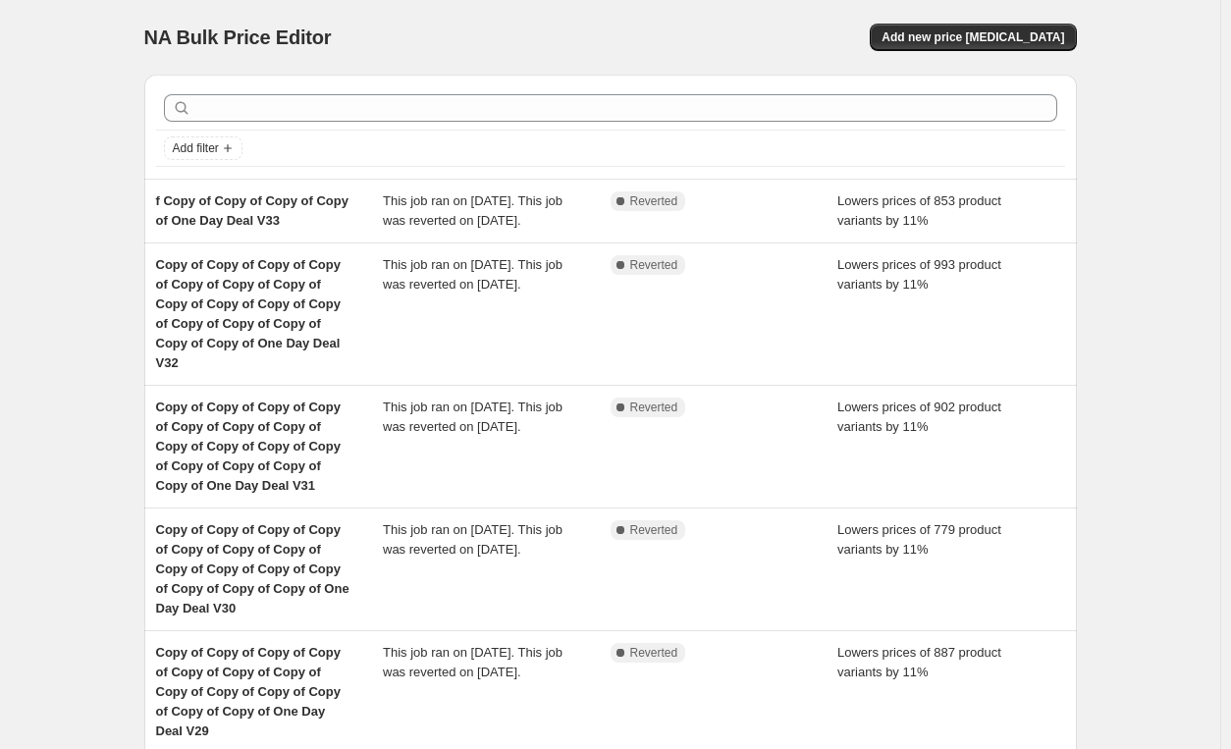
drag, startPoint x: 318, startPoint y: 68, endPoint x: 266, endPoint y: 85, distance: 54.9
click at [266, 86] on div at bounding box center [610, 107] width 909 height 43
